Goal: Navigation & Orientation: Find specific page/section

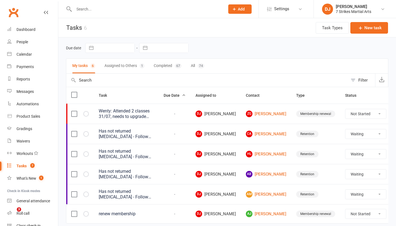
select select "waiting"
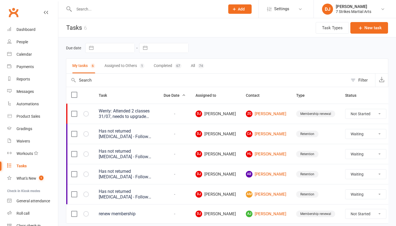
select select "waiting"
click at [34, 32] on link "Dashboard" at bounding box center [32, 29] width 51 height 12
